Goal: Task Accomplishment & Management: Use online tool/utility

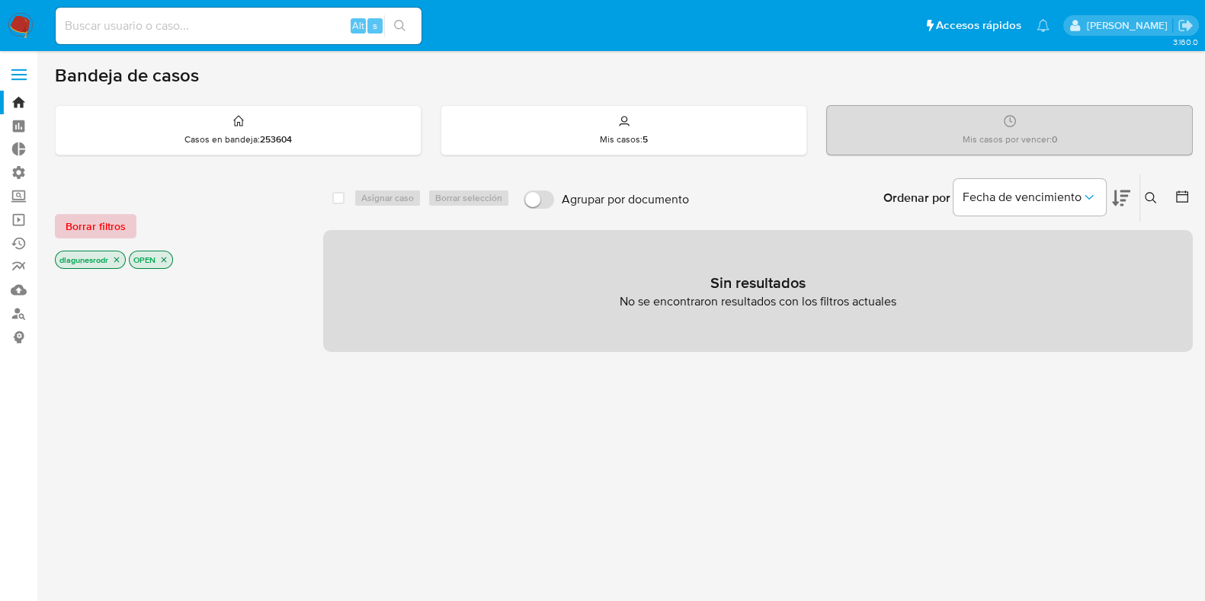
click at [76, 224] on span "Borrar filtros" at bounding box center [96, 226] width 60 height 21
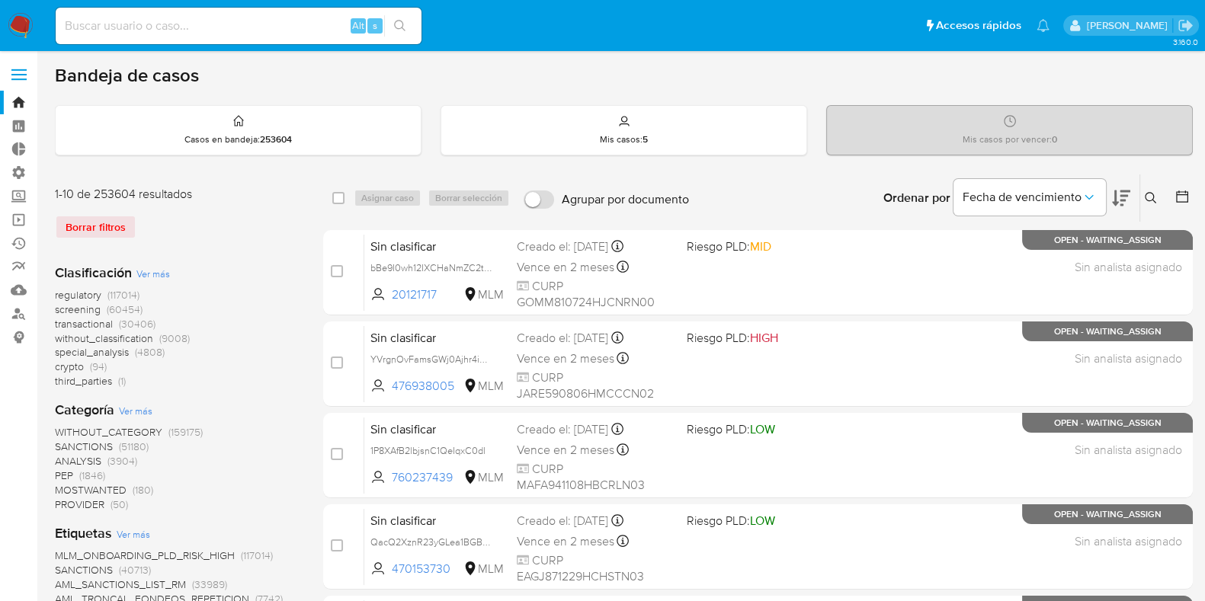
click at [15, 74] on span at bounding box center [18, 75] width 15 height 2
click at [0, 0] on input "checkbox" at bounding box center [0, 0] width 0 height 0
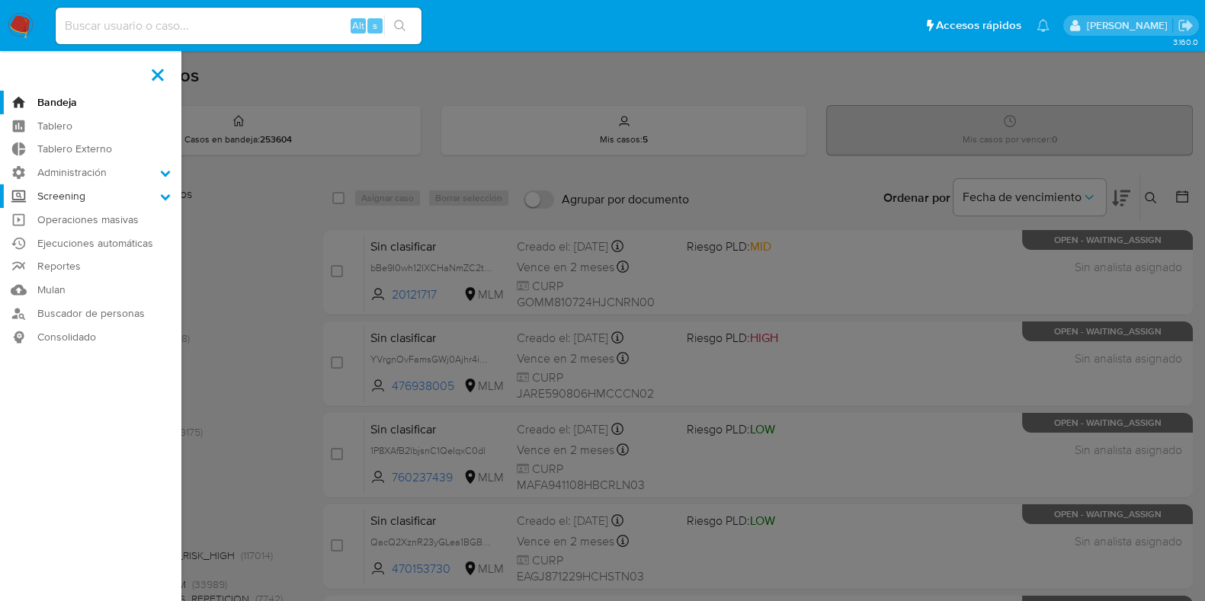
click at [89, 201] on label "Screening" at bounding box center [90, 196] width 181 height 24
click at [0, 0] on input "Screening" at bounding box center [0, 0] width 0 height 0
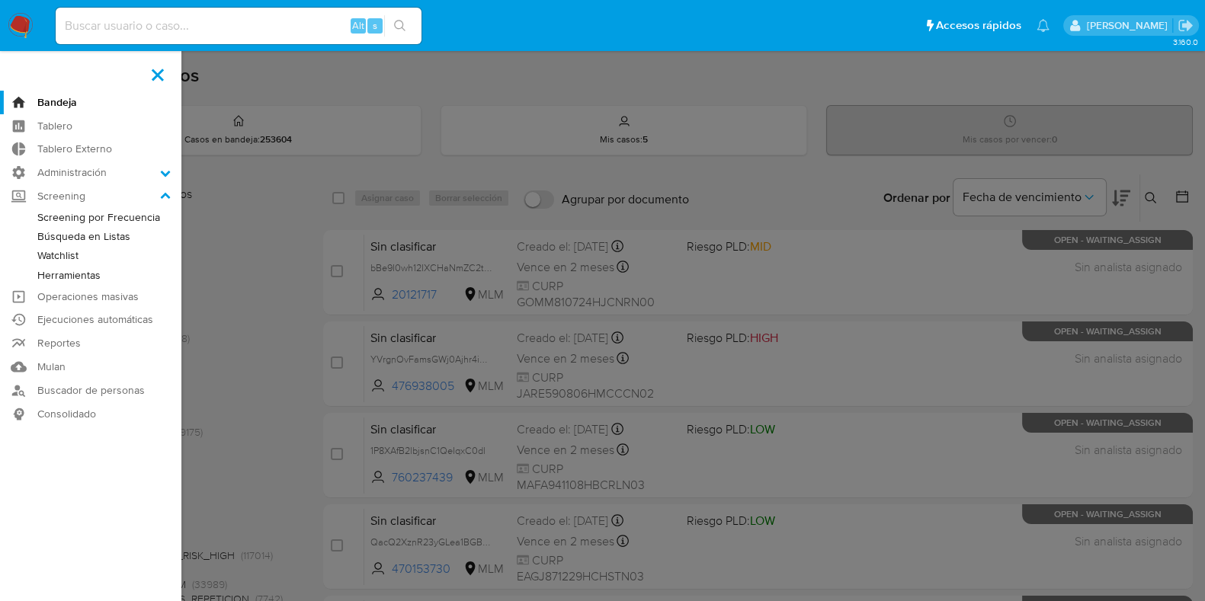
click at [104, 274] on link "Herramientas" at bounding box center [90, 275] width 181 height 19
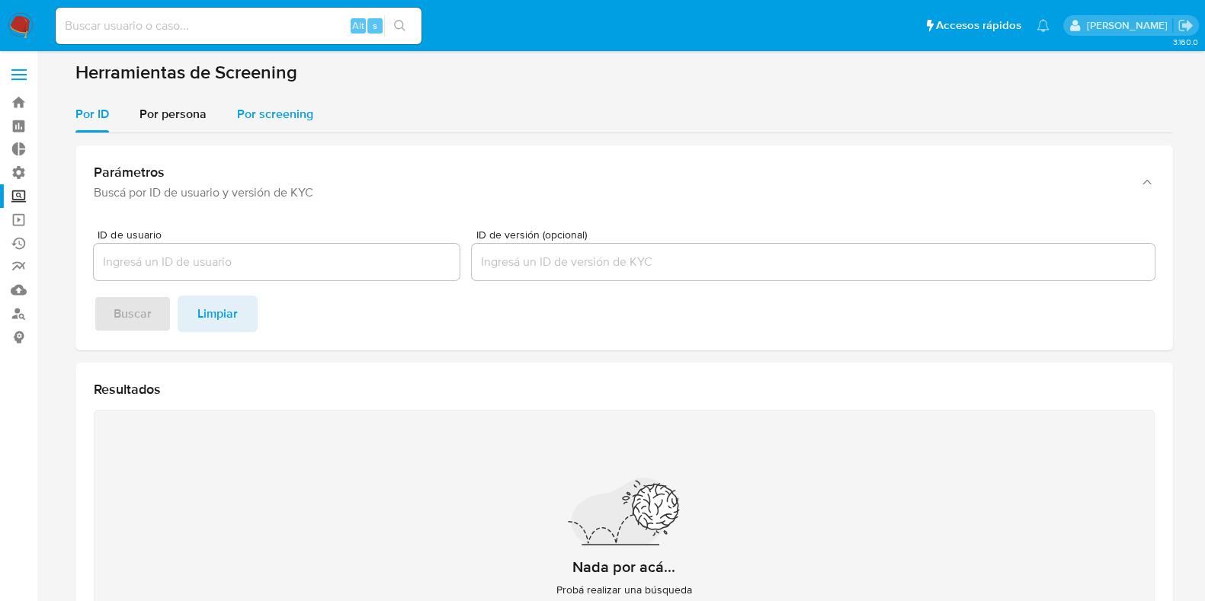
click at [258, 107] on span "Por screening" at bounding box center [275, 114] width 76 height 18
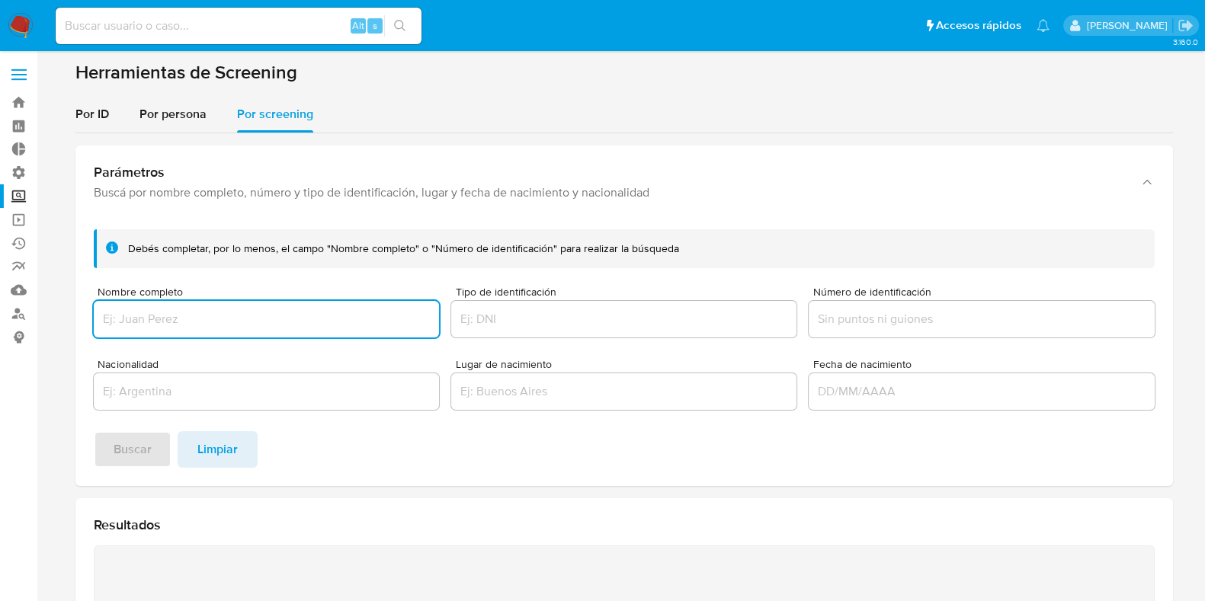
click at [253, 321] on input "Nombre completo" at bounding box center [266, 319] width 345 height 20
type input "[PERSON_NAME] Xantall [PERSON_NAME]"
click at [104, 447] on button "Buscar" at bounding box center [133, 449] width 78 height 37
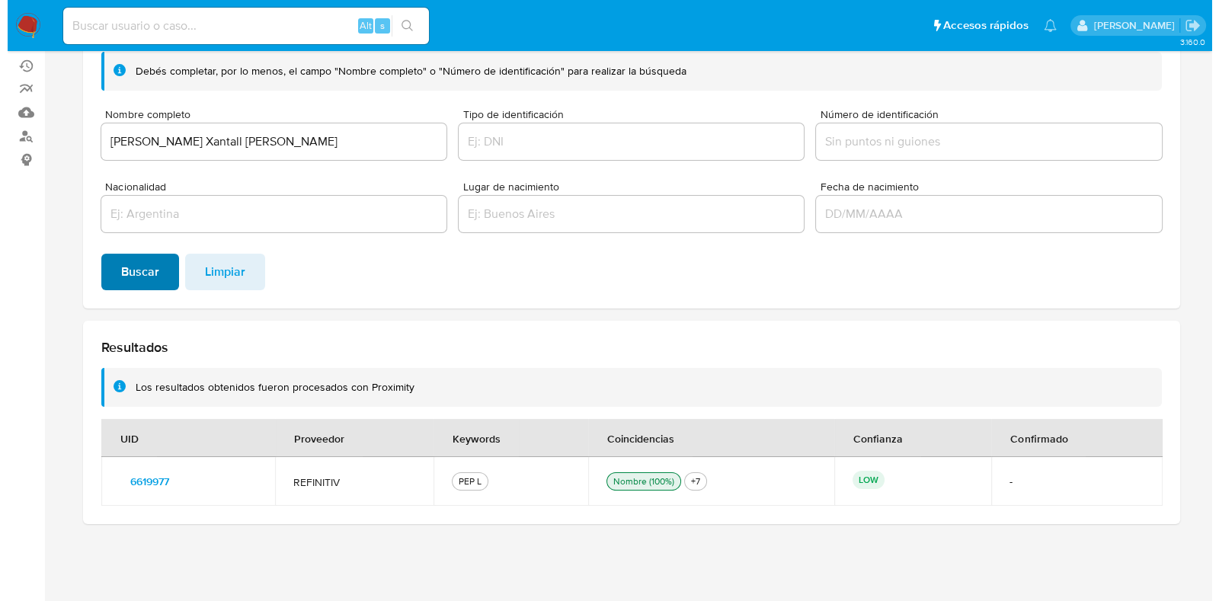
scroll to position [177, 0]
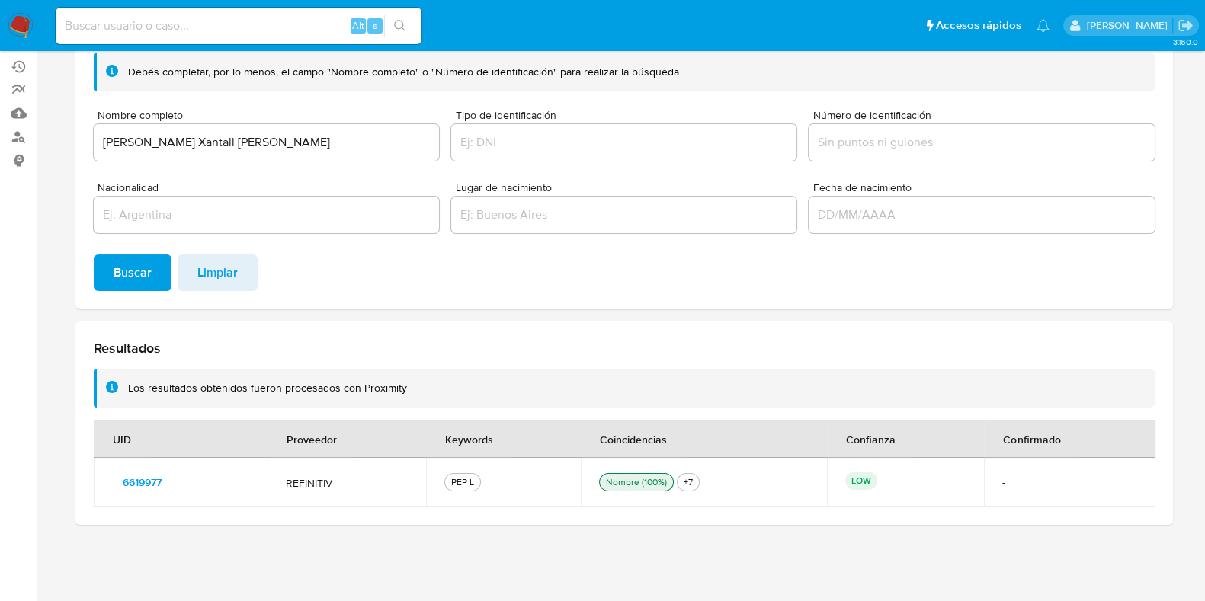
click at [591, 543] on div "3.160.0" at bounding box center [624, 238] width 1138 height 708
click at [143, 482] on span "6619977" at bounding box center [142, 482] width 39 height 21
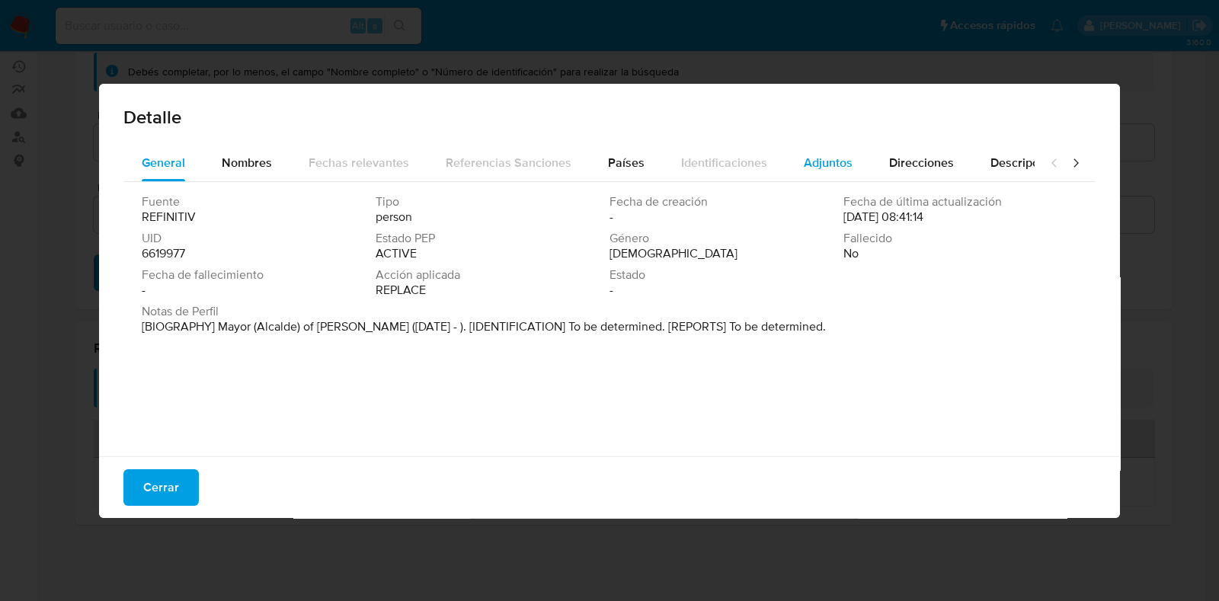
click at [819, 169] on span "Adjuntos" at bounding box center [828, 163] width 49 height 18
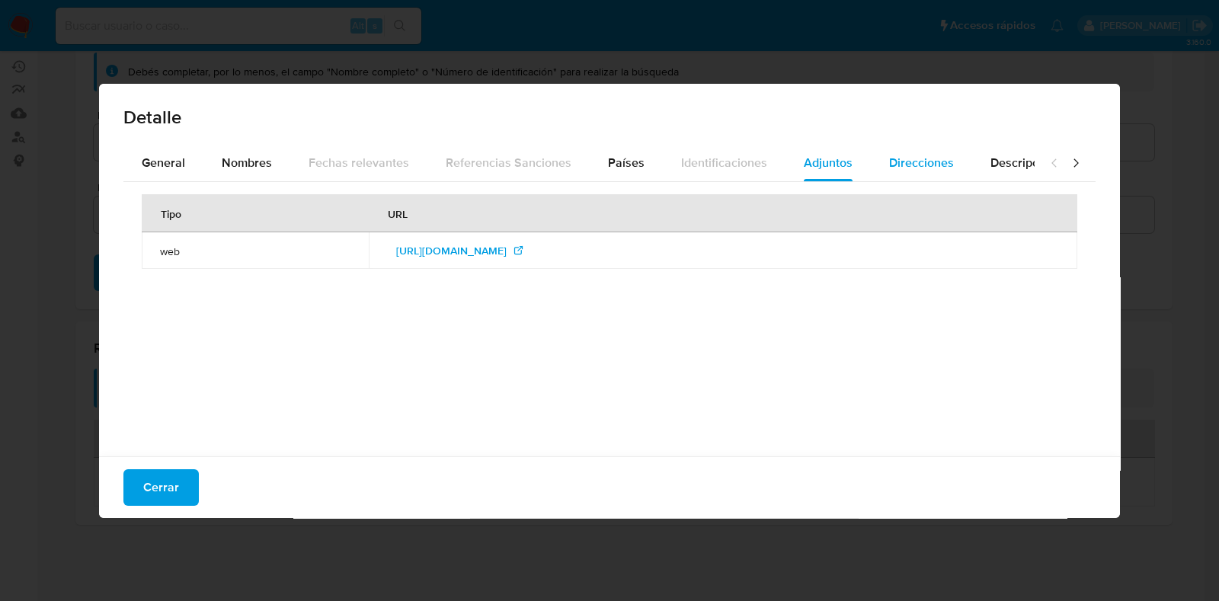
click at [914, 171] on span "Direcciones" at bounding box center [921, 163] width 65 height 18
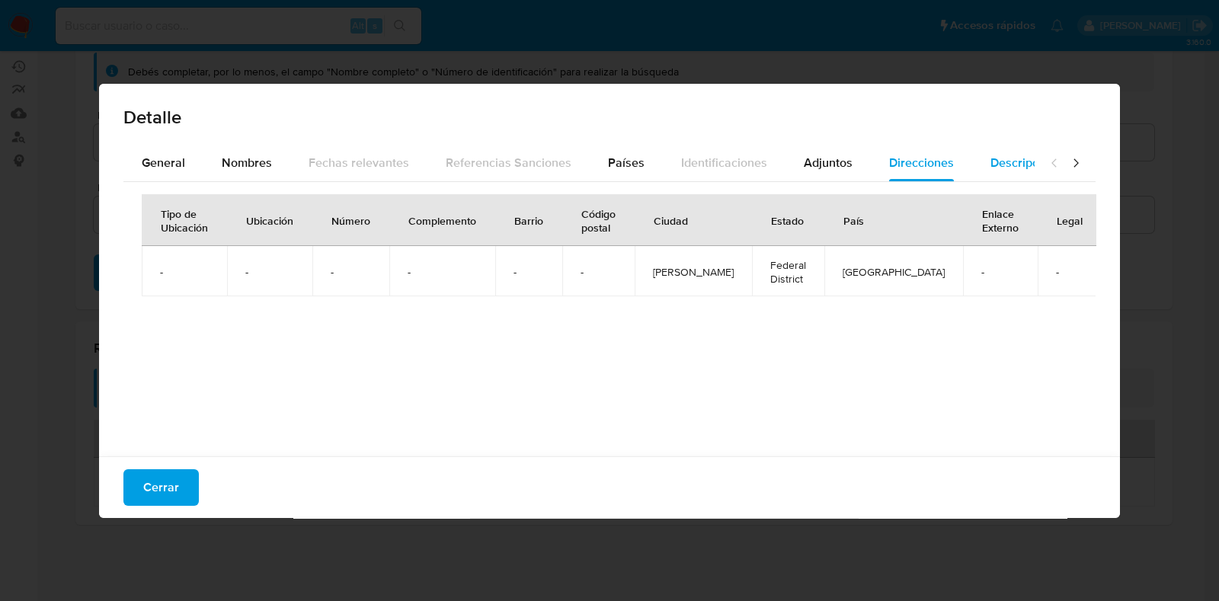
click at [991, 165] on span "Descripciones" at bounding box center [1030, 163] width 78 height 18
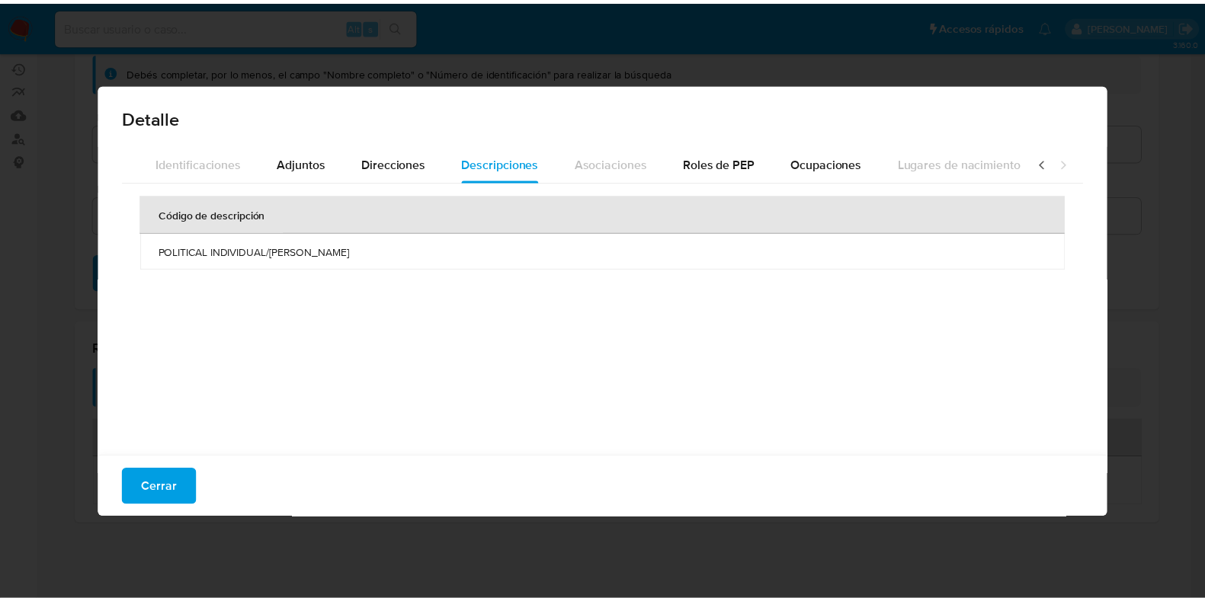
scroll to position [0, 542]
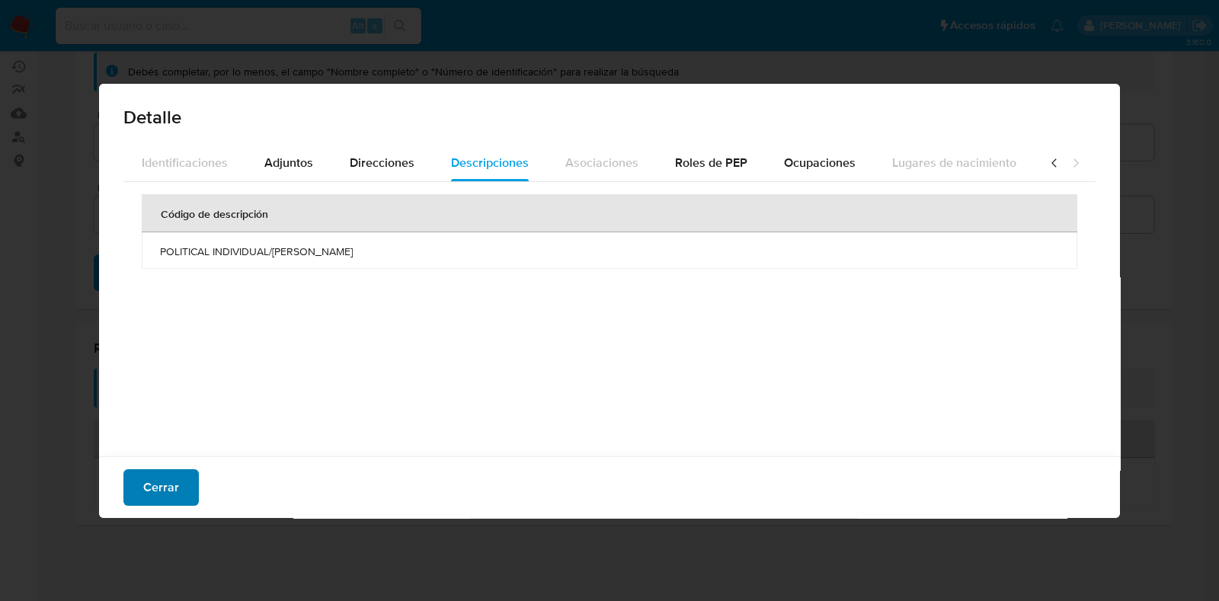
click at [172, 480] on span "Cerrar" at bounding box center [161, 488] width 36 height 34
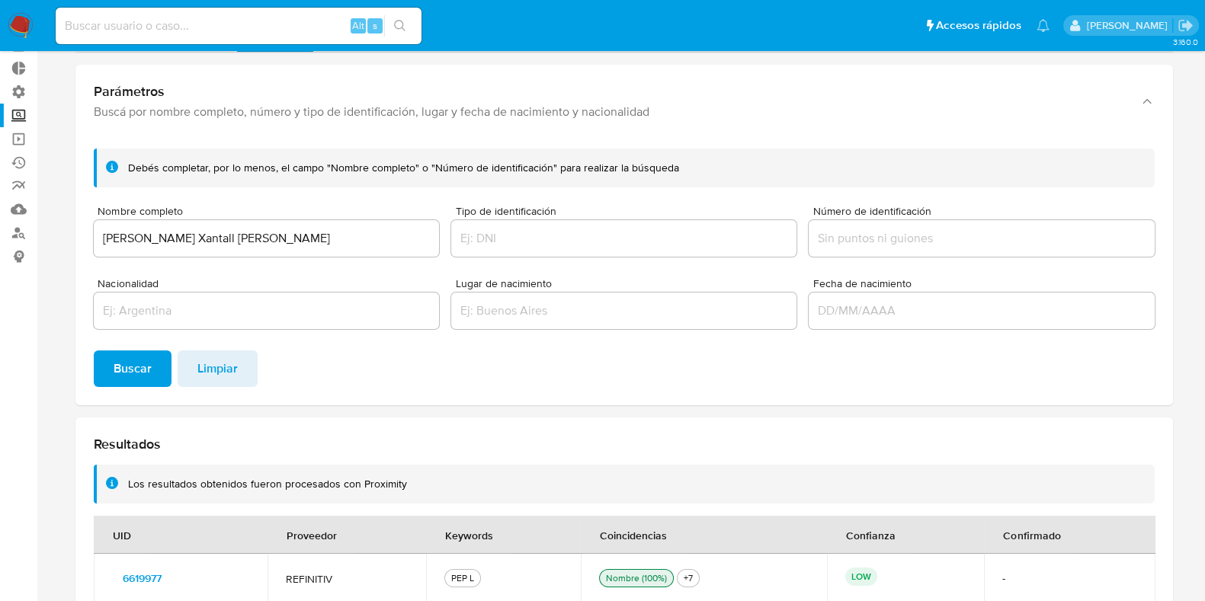
scroll to position [0, 0]
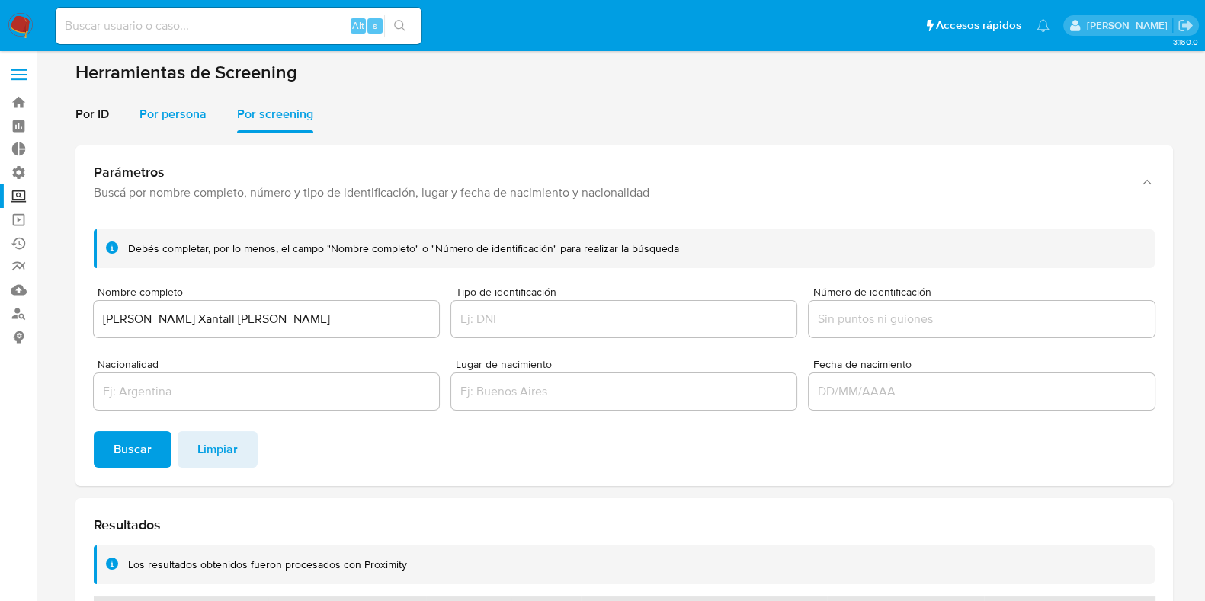
click at [169, 118] on span "Por persona" at bounding box center [172, 114] width 67 height 18
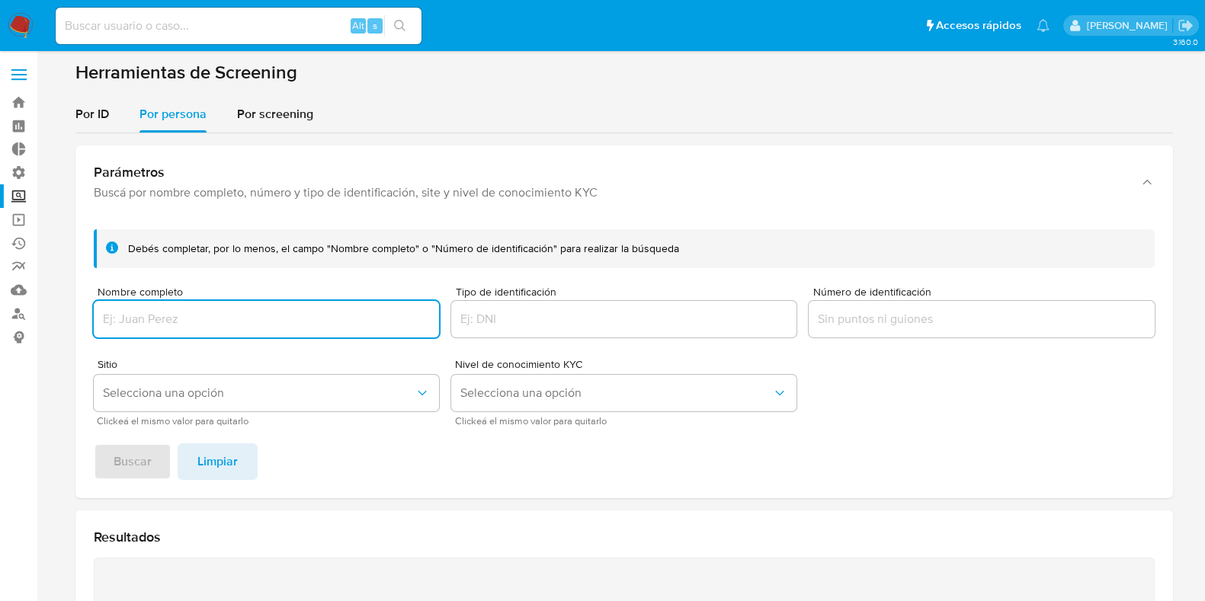
click at [217, 322] on input "Nombre completo" at bounding box center [266, 319] width 345 height 20
type input "[PERSON_NAME] Xantall [PERSON_NAME]"
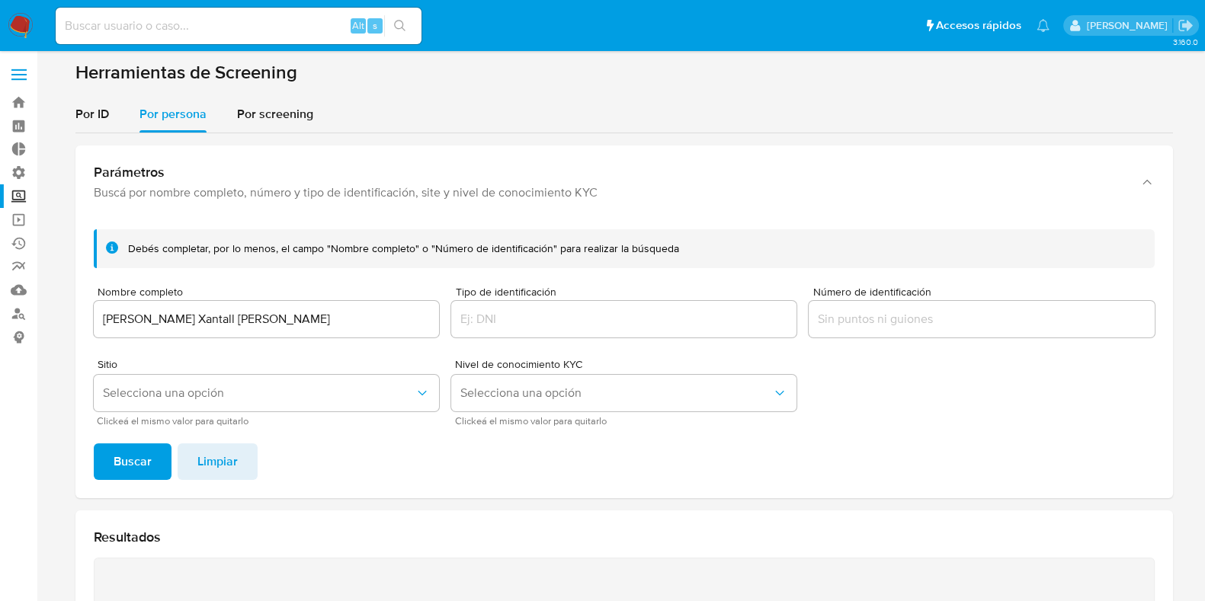
click at [101, 484] on div "Debés completar, por lo menos, el campo "Nombre completo" o "Número de identifi…" at bounding box center [623, 357] width 1097 height 281
click at [130, 476] on span "Buscar" at bounding box center [133, 462] width 38 height 34
click at [415, 398] on icon "Sitio" at bounding box center [422, 393] width 15 height 15
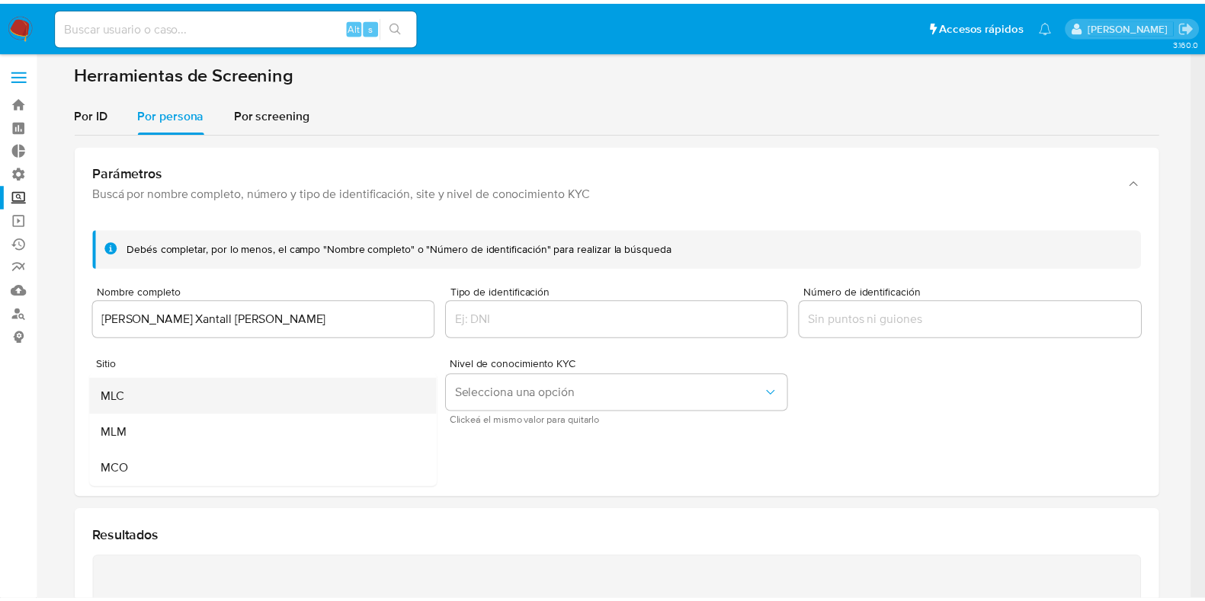
scroll to position [94, 0]
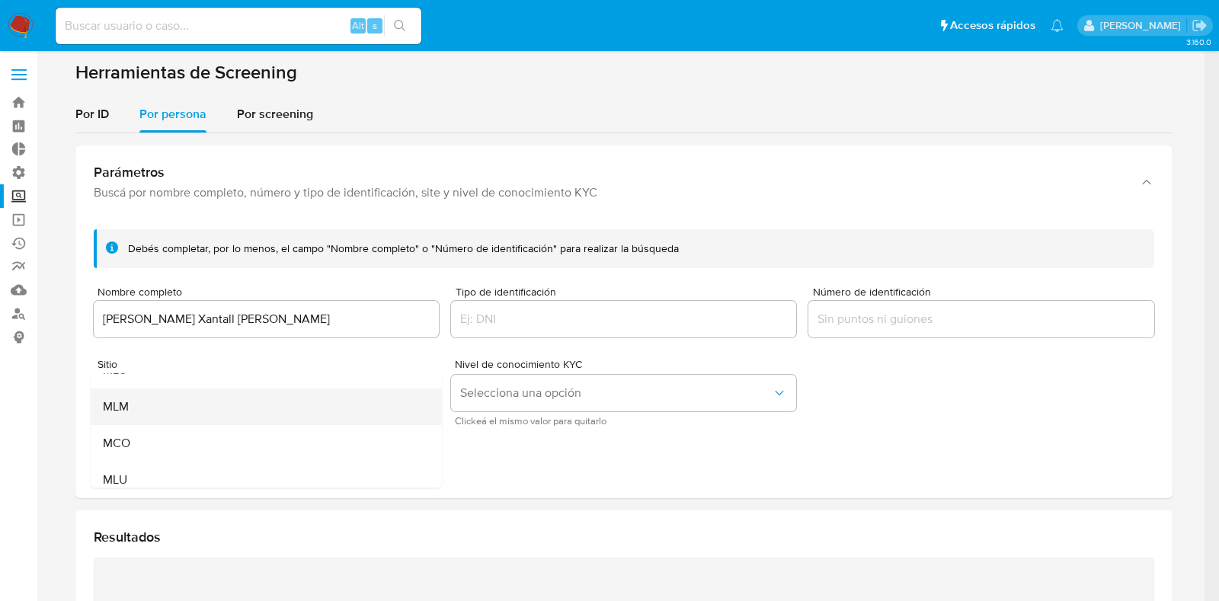
click at [139, 402] on div "MLM" at bounding box center [261, 407] width 318 height 37
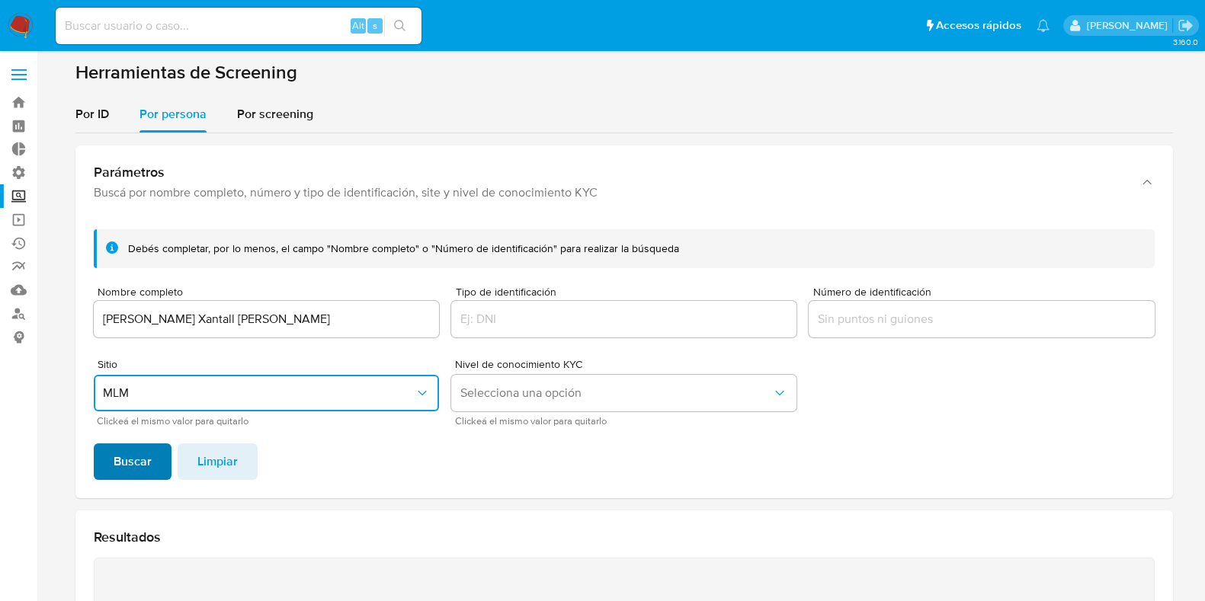
click at [143, 469] on span "Buscar" at bounding box center [133, 462] width 38 height 34
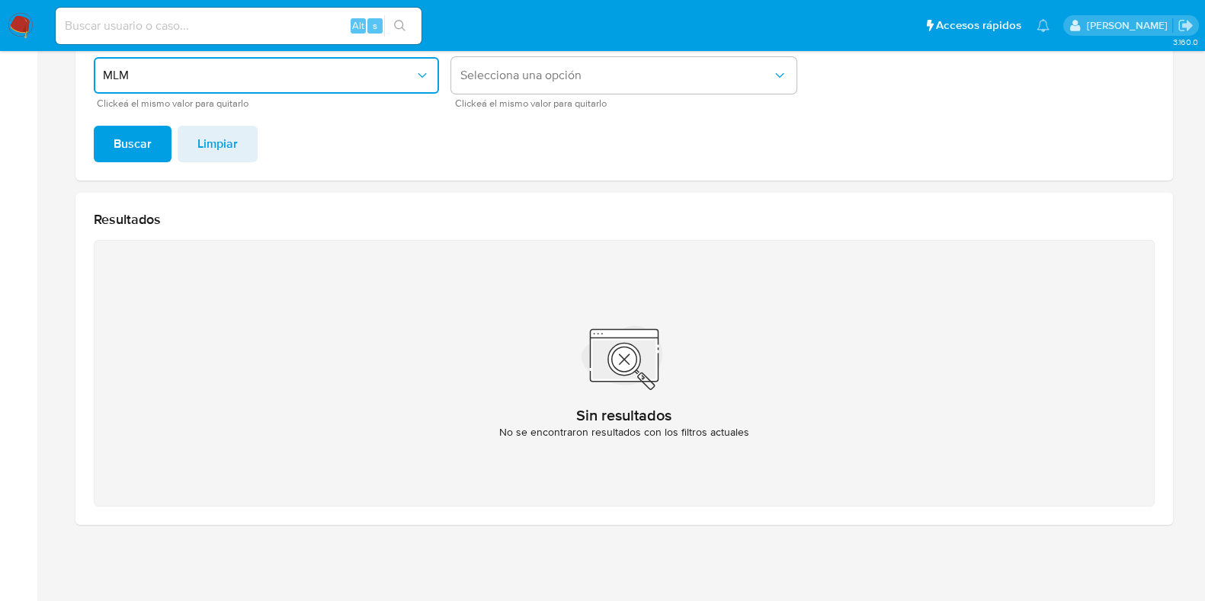
scroll to position [127, 0]
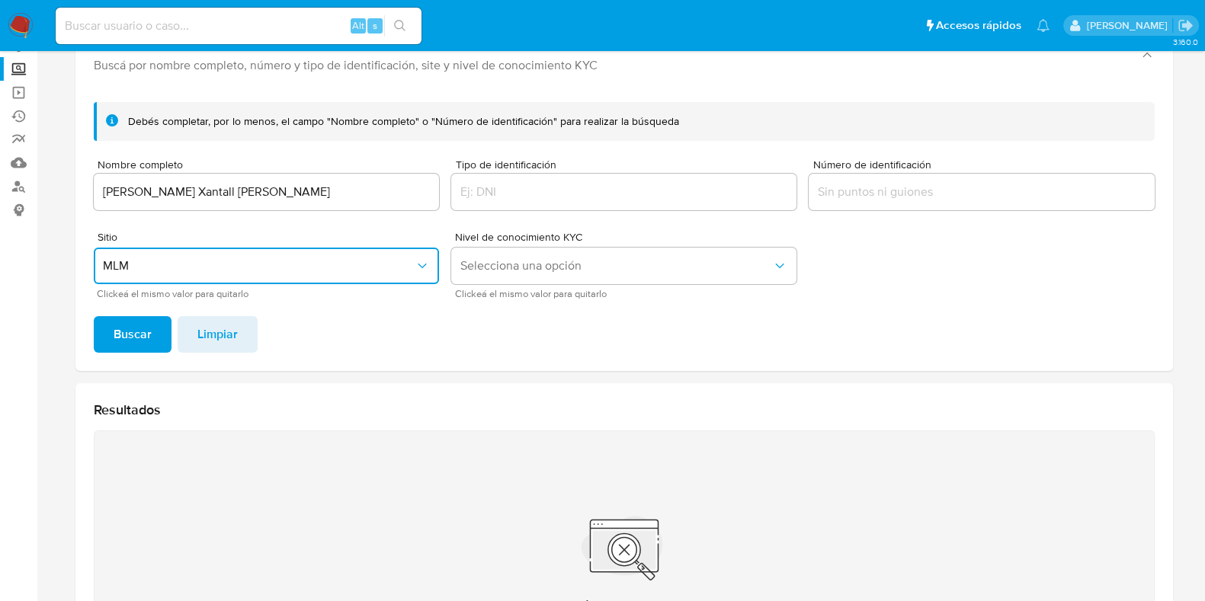
click at [248, 189] on input "[PERSON_NAME] Xantall [PERSON_NAME]" at bounding box center [266, 192] width 345 height 20
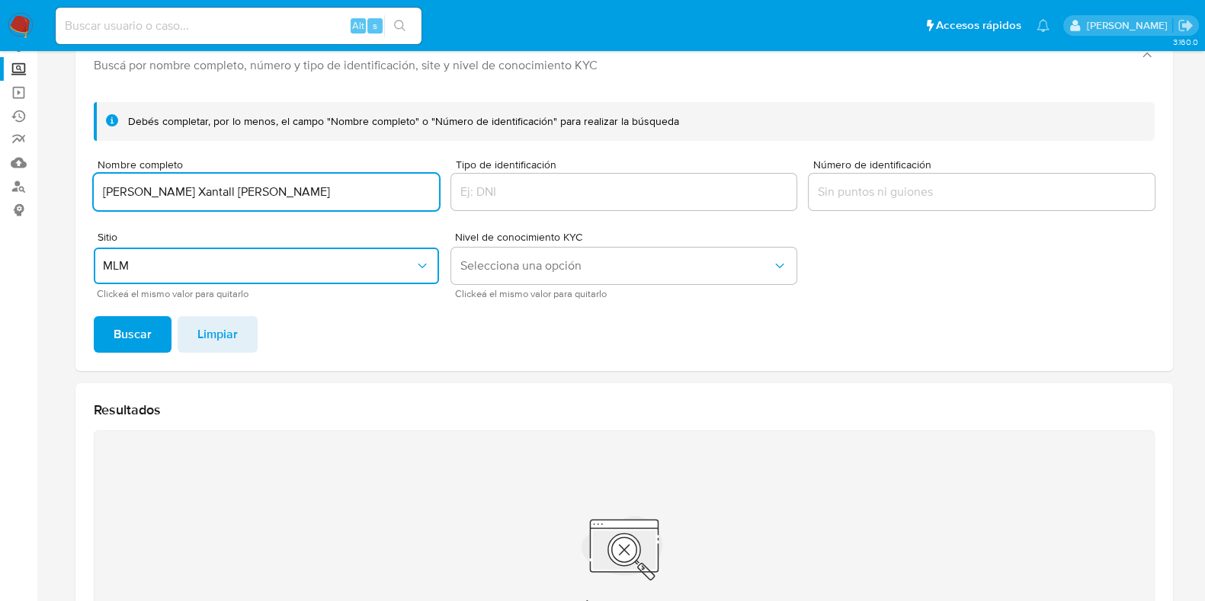
click at [248, 189] on input "[PERSON_NAME] Xantall [PERSON_NAME]" at bounding box center [266, 192] width 345 height 20
click at [94, 316] on button "Buscar" at bounding box center [133, 334] width 78 height 37
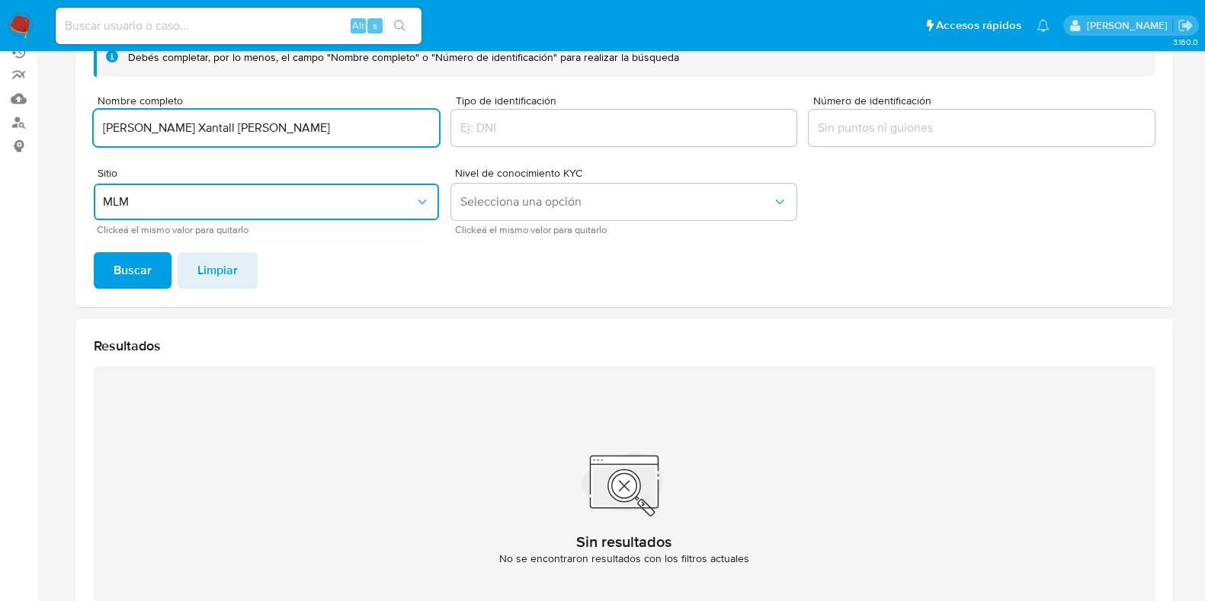
scroll to position [32, 0]
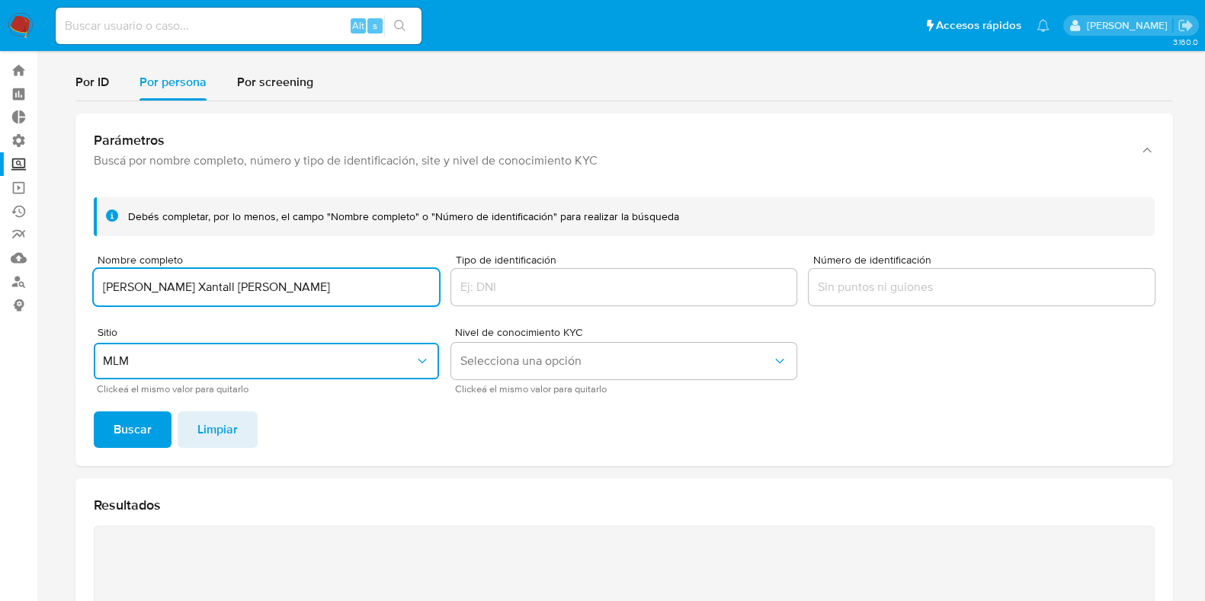
click at [152, 285] on input "[PERSON_NAME] Xantall [PERSON_NAME]" at bounding box center [266, 287] width 345 height 20
click at [94, 412] on button "Buscar" at bounding box center [133, 430] width 78 height 37
click at [179, 287] on input "[PERSON_NAME]" at bounding box center [266, 287] width 345 height 20
type input "[PERSON_NAME]"
click at [94, 412] on button "Buscar" at bounding box center [133, 430] width 78 height 37
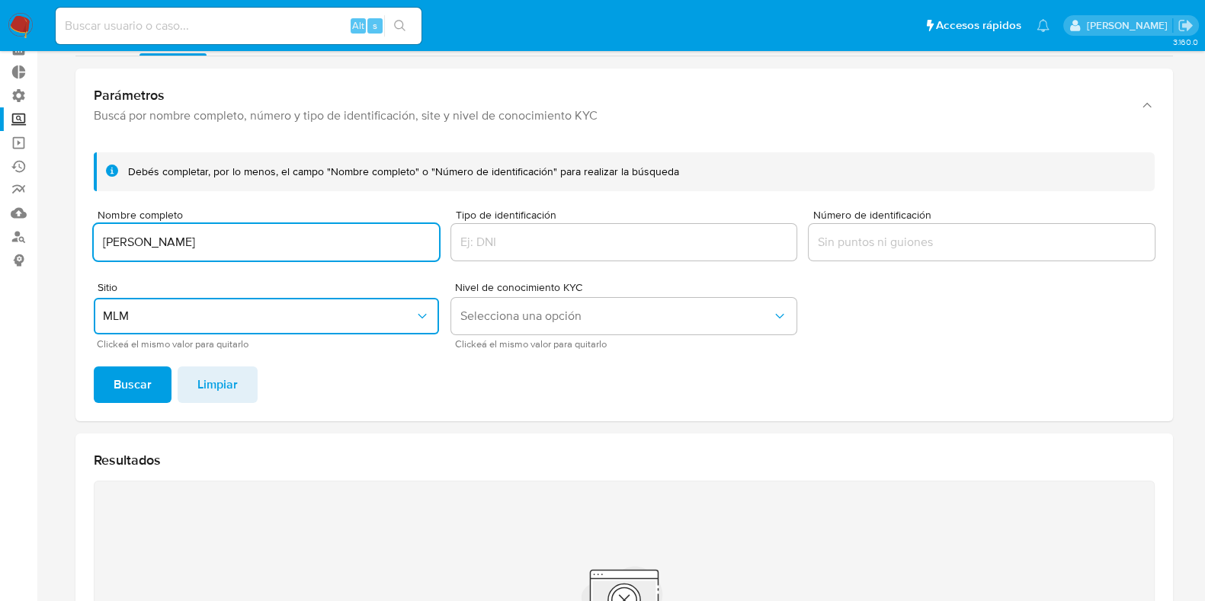
scroll to position [0, 0]
